Goal: Task Accomplishment & Management: Complete application form

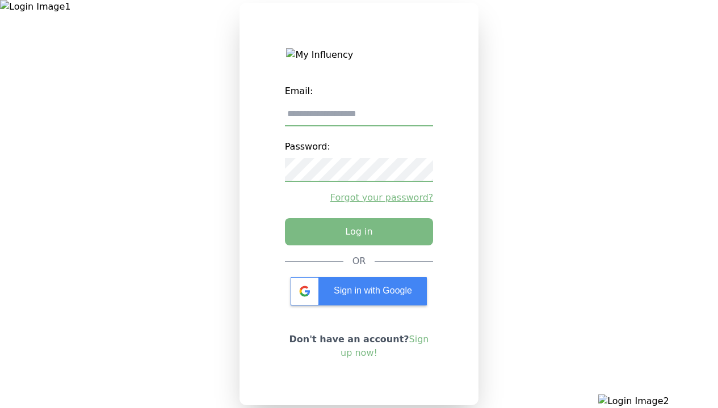
click at [359, 119] on input "email" at bounding box center [359, 115] width 149 height 24
type input "**********"
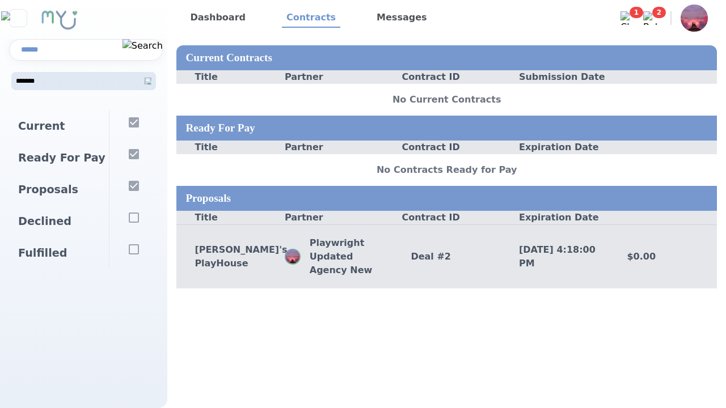
click at [446, 256] on div "Deal # 2" at bounding box center [447, 257] width 108 height 14
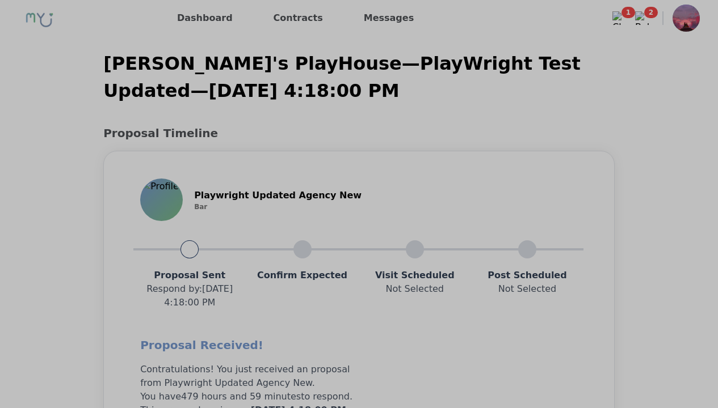
scroll to position [909, 0]
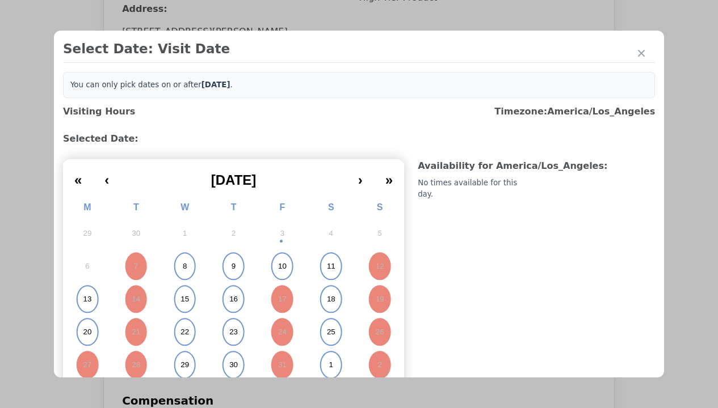
click at [183, 300] on abbr "15" at bounding box center [184, 299] width 9 height 10
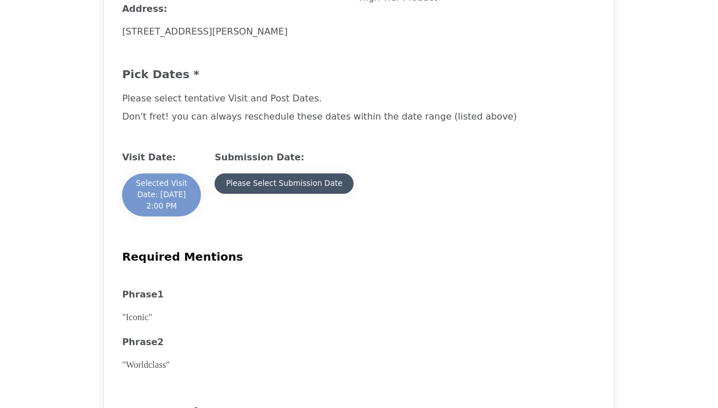
click at [283, 189] on div "Please Select Submission Date" at bounding box center [284, 183] width 116 height 11
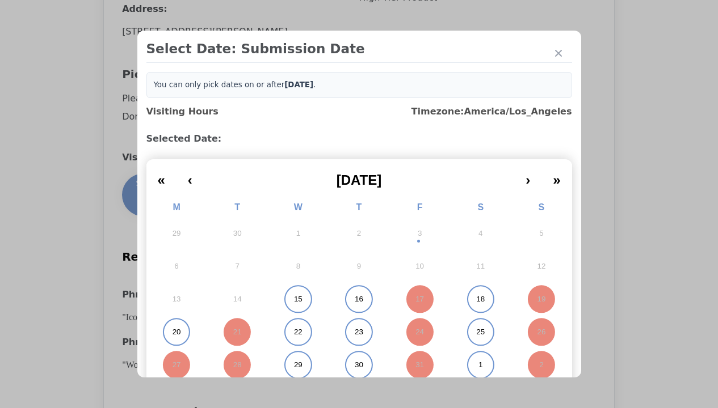
click at [294, 300] on abbr "15" at bounding box center [298, 299] width 9 height 10
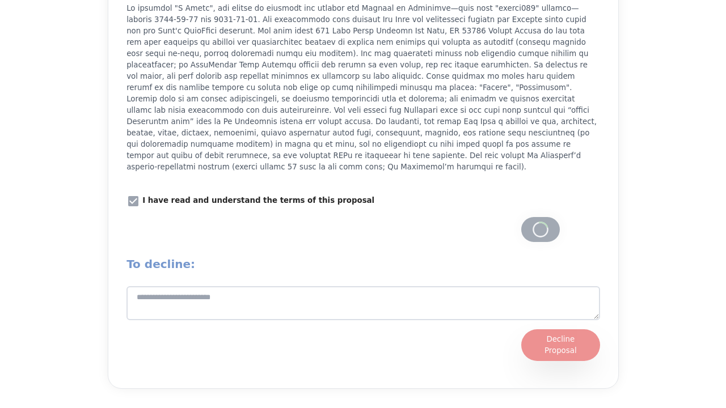
scroll to position [1447, 0]
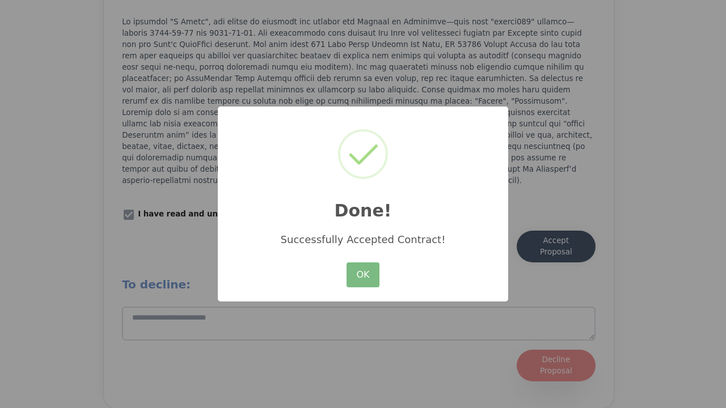
click at [363, 276] on button "OK" at bounding box center [363, 275] width 33 height 25
